Goal: Task Accomplishment & Management: Use online tool/utility

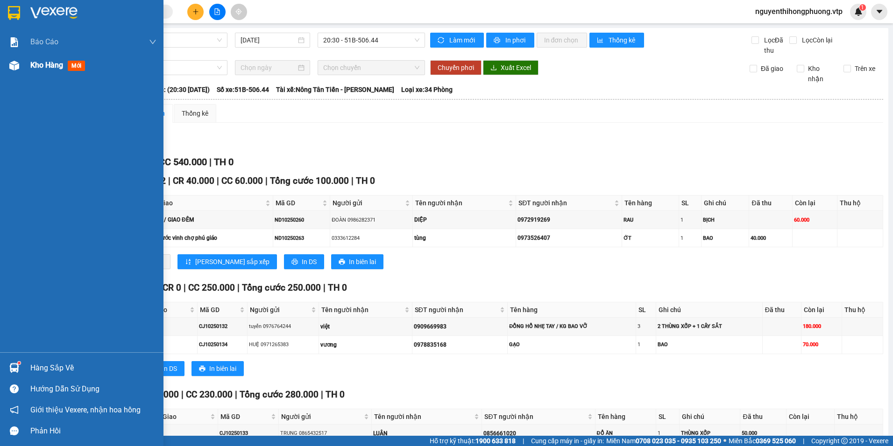
click at [47, 63] on span "Kho hàng" at bounding box center [46, 65] width 33 height 9
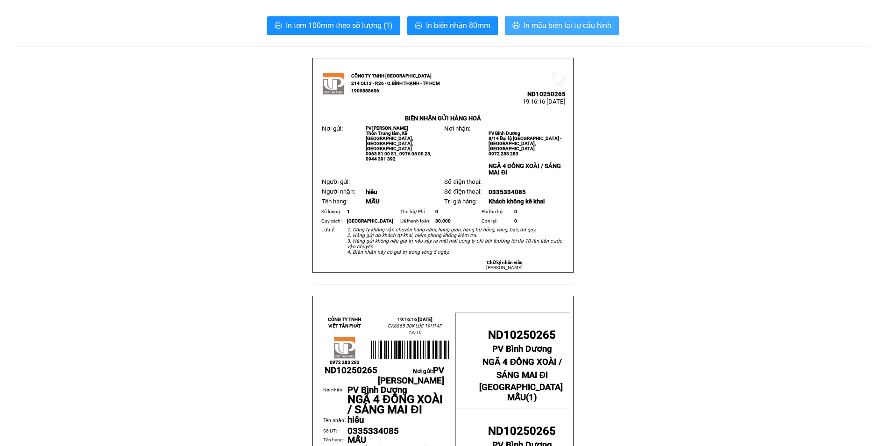
click at [541, 26] on span "In mẫu biên lai tự cấu hình" at bounding box center [567, 26] width 88 height 12
